Goal: Information Seeking & Learning: Learn about a topic

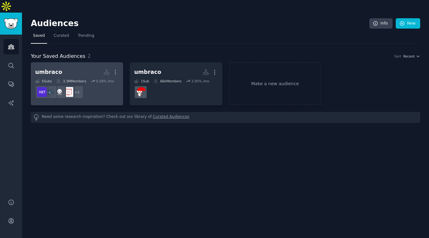
click at [78, 67] on h2 "umbraco More" at bounding box center [77, 72] width 84 height 11
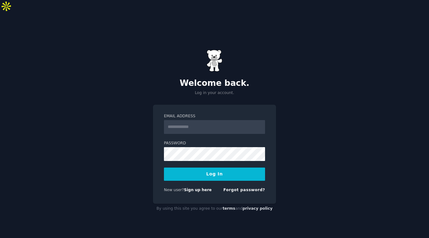
type input "**********"
click at [212, 167] on button "Log In" at bounding box center [214, 173] width 101 height 13
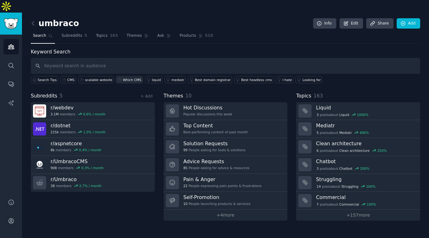
click at [130, 78] on div "Which CMS" at bounding box center [132, 80] width 19 height 4
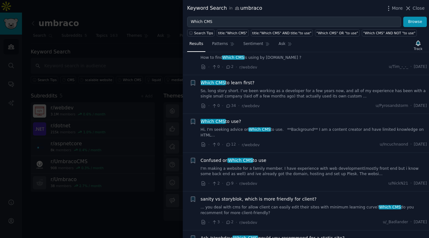
scroll to position [176, 0]
click at [417, 8] on span "Close" at bounding box center [419, 8] width 12 height 7
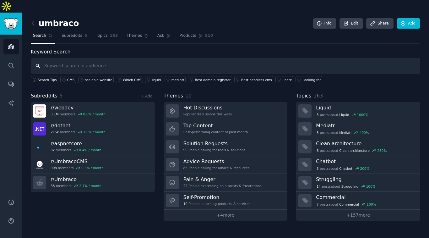
click at [89, 58] on input "text" at bounding box center [226, 66] width 390 height 16
type input "umbraco"
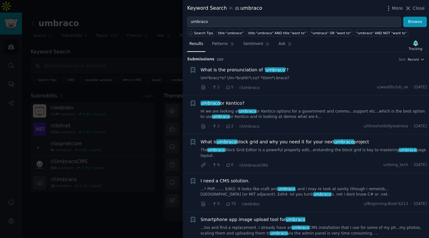
click at [298, 79] on link "Um*bracc*o? Um-*brahh*\-co? *Oom*\-braco?" at bounding box center [314, 78] width 226 height 6
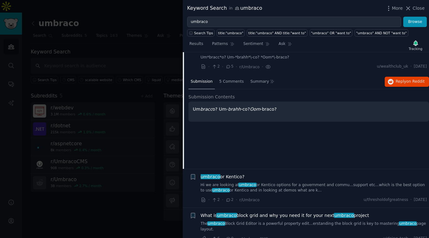
scroll to position [26, 0]
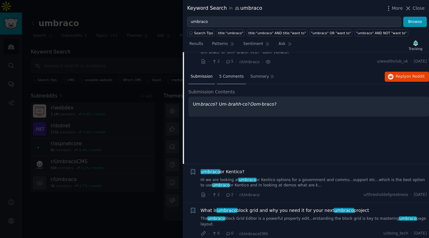
click at [226, 78] on span "5 Comments" at bounding box center [231, 77] width 25 height 6
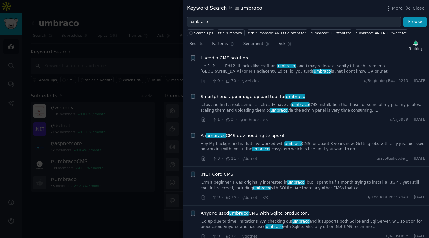
scroll to position [220, 0]
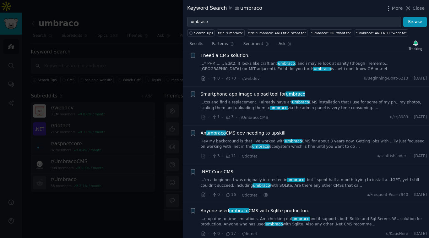
click at [334, 149] on link "Hey My background is that I've worked with umbraco CMS for about 8 years now. G…" at bounding box center [314, 144] width 226 height 11
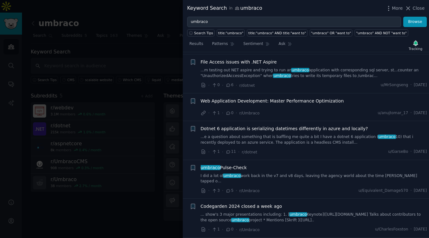
scroll to position [511, 0]
click at [336, 172] on link "I did a lot of umbraco work back in the v7 and v8 days, leaving the agency worl…" at bounding box center [314, 177] width 226 height 11
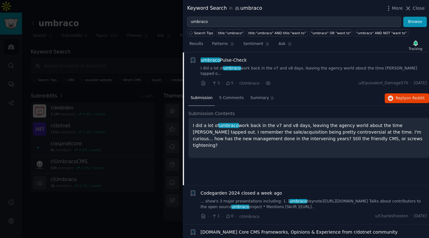
scroll to position [493, 0]
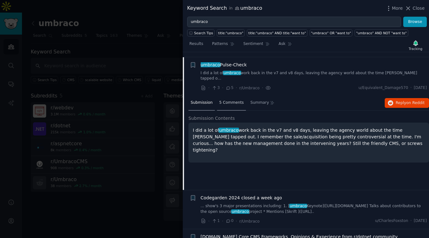
click at [234, 100] on span "5 Comments" at bounding box center [231, 103] width 25 height 6
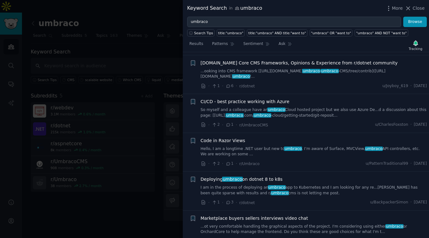
scroll to position [667, 0]
click at [417, 9] on span "Close" at bounding box center [419, 8] width 12 height 7
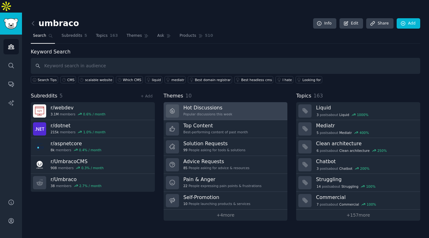
click at [202, 102] on link "Hot Discussions Popular discussions this week" at bounding box center [226, 111] width 124 height 18
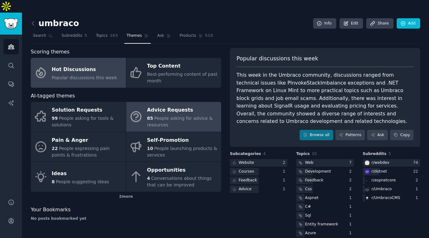
click at [173, 115] on div "85 People asking for advice & resources" at bounding box center [182, 121] width 71 height 13
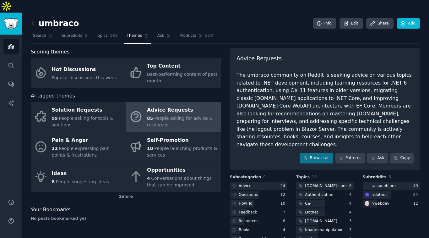
scroll to position [5, 0]
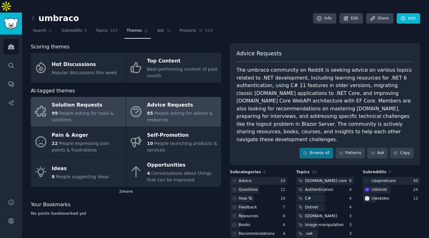
click at [70, 100] on div "Solution Requests" at bounding box center [87, 105] width 71 height 10
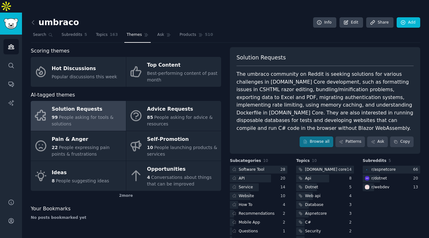
scroll to position [0, 0]
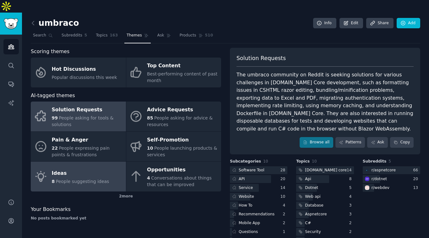
click at [79, 168] on div "Ideas" at bounding box center [80, 173] width 57 height 10
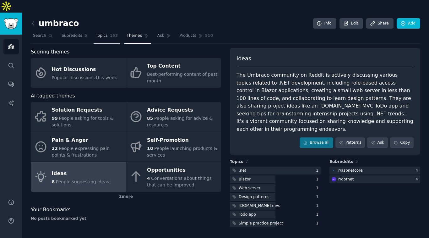
click at [101, 33] on span "Topics" at bounding box center [102, 36] width 12 height 6
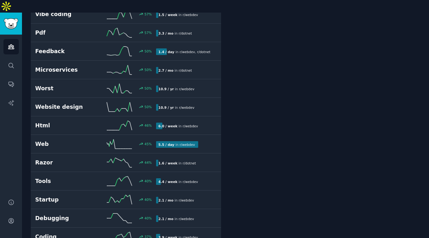
scroll to position [390, 0]
